Goal: Check status: Check status

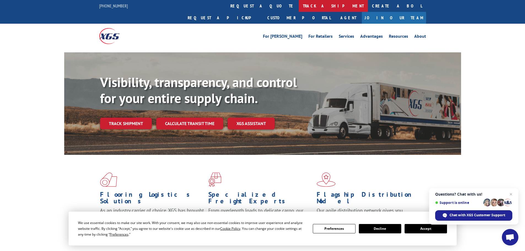
click at [299, 5] on link "track a shipment" at bounding box center [333, 6] width 69 height 12
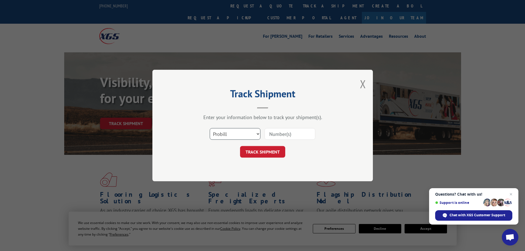
click at [258, 133] on select "Select category... Probill BOL PO" at bounding box center [235, 134] width 51 height 12
select select "po"
click at [210, 128] on select "Select category... Probill BOL PO" at bounding box center [235, 134] width 51 height 12
click at [280, 133] on input at bounding box center [290, 134] width 51 height 12
paste input "08437926"
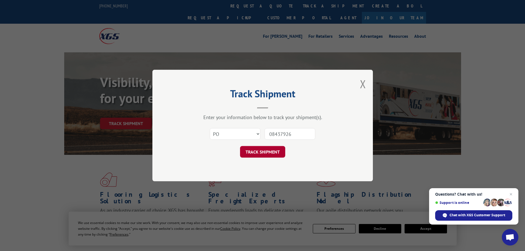
type input "08437926"
click at [267, 152] on button "TRACK SHIPMENT" at bounding box center [262, 152] width 45 height 12
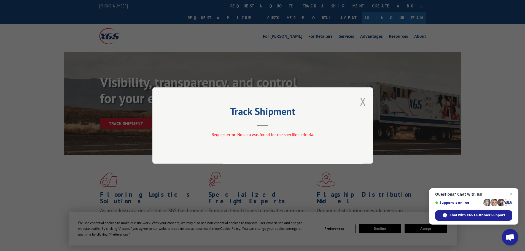
click at [365, 102] on button "Close modal" at bounding box center [363, 101] width 6 height 15
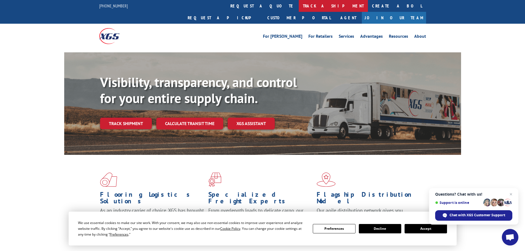
click at [299, 4] on link "track a shipment" at bounding box center [333, 6] width 69 height 12
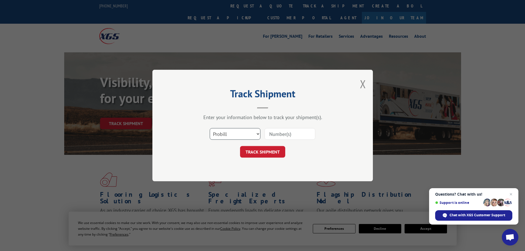
click at [224, 135] on select "Select category... Probill BOL PO" at bounding box center [235, 134] width 51 height 12
select select "bol"
click at [210, 128] on select "Select category... Probill BOL PO" at bounding box center [235, 134] width 51 height 12
click at [284, 132] on input at bounding box center [290, 134] width 51 height 12
paste input "468522"
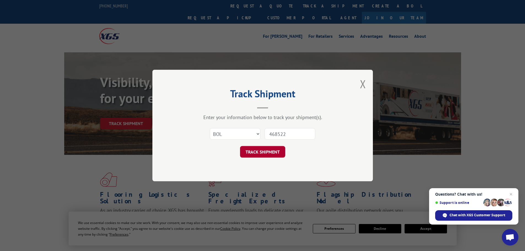
type input "468522"
click at [266, 149] on button "TRACK SHIPMENT" at bounding box center [262, 152] width 45 height 12
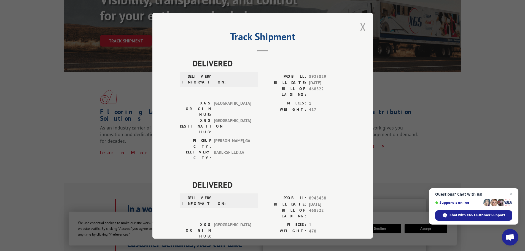
click at [361, 27] on button "Close modal" at bounding box center [363, 27] width 6 height 15
